Goal: Task Accomplishment & Management: Manage account settings

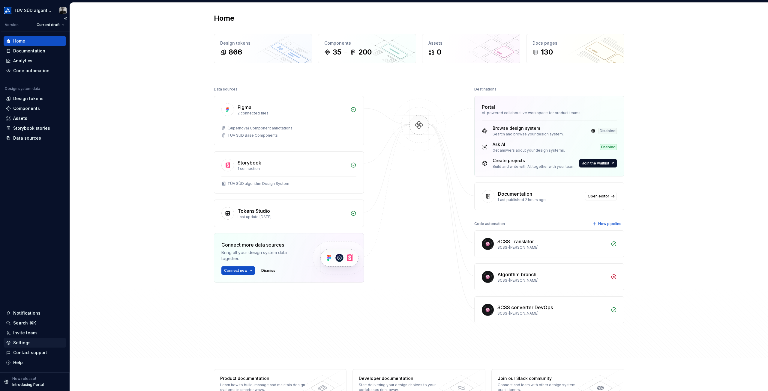
click at [25, 342] on div "Settings" at bounding box center [21, 343] width 17 height 6
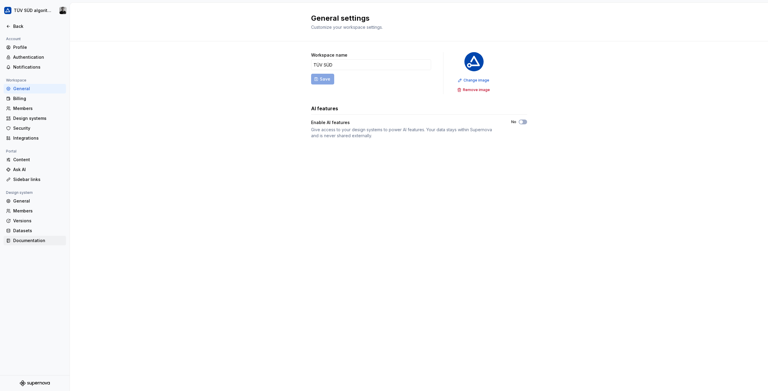
click at [42, 238] on div "Documentation" at bounding box center [38, 241] width 50 height 6
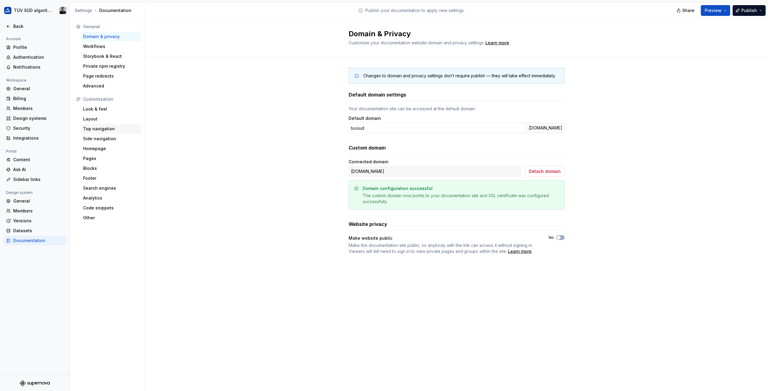
click at [94, 130] on div "Top navigation" at bounding box center [110, 129] width 55 height 6
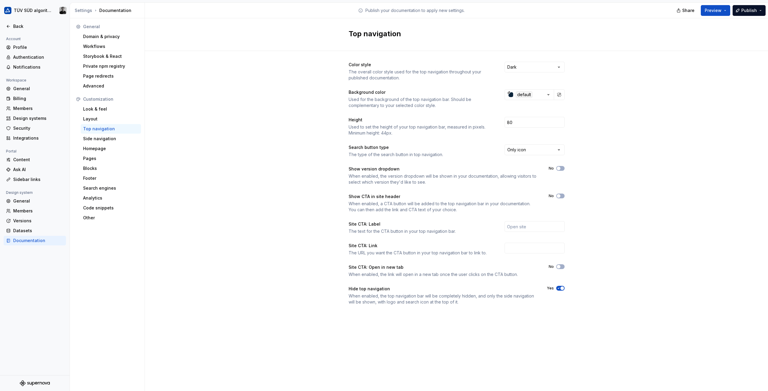
click at [559, 290] on icon "button" at bounding box center [558, 289] width 5 height 4
click at [552, 313] on div "Color style The overall color style used for the top navigation throughout your…" at bounding box center [457, 189] width 216 height 277
click at [747, 11] on span "Publish" at bounding box center [749, 10] width 16 height 6
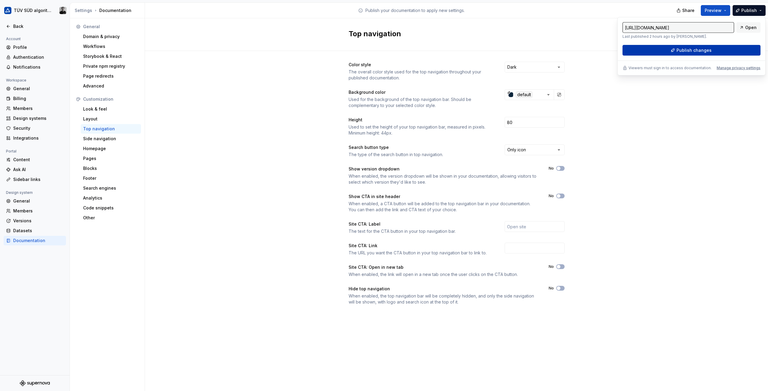
click at [681, 51] on span "Publish changes" at bounding box center [693, 50] width 35 height 6
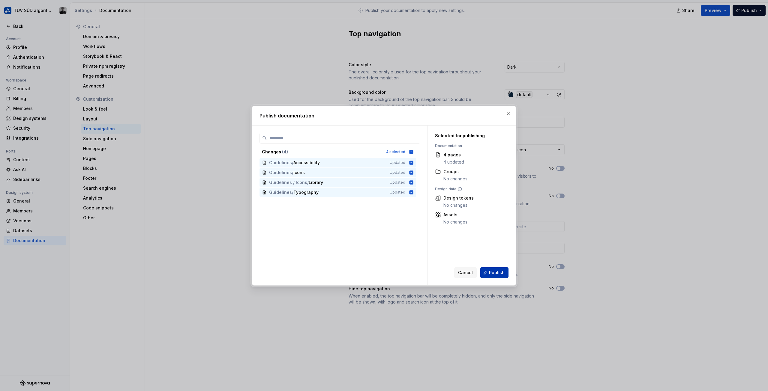
click at [495, 274] on span "Publish" at bounding box center [497, 273] width 16 height 6
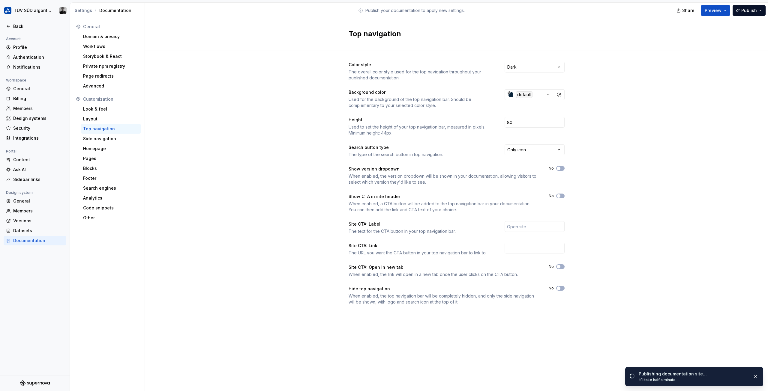
click at [280, 205] on div "Color style The overall color style used for the top navigation throughout your…" at bounding box center [456, 189] width 623 height 277
click at [738, 379] on span "Open page" at bounding box center [736, 378] width 20 height 5
